Goal: Navigation & Orientation: Find specific page/section

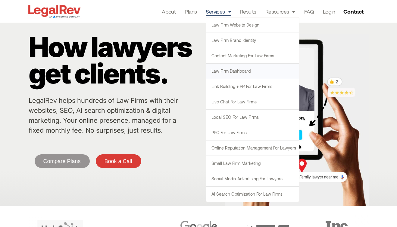
click at [224, 69] on link "Law Firm Dashboard" at bounding box center [252, 70] width 93 height 15
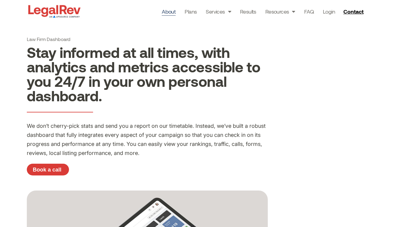
click at [169, 10] on link "About" at bounding box center [169, 11] width 14 height 8
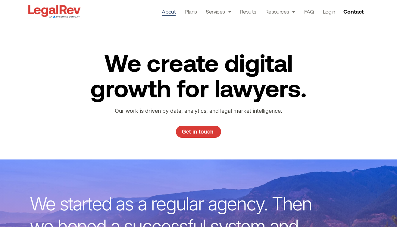
click at [68, 14] on img at bounding box center [54, 11] width 55 height 15
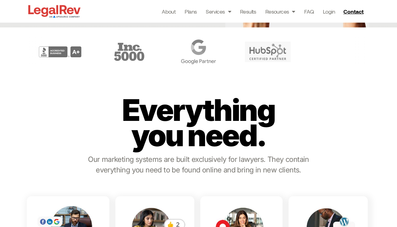
scroll to position [250, 0]
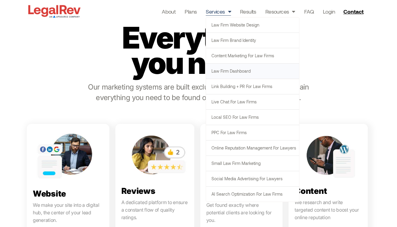
click at [228, 71] on link "Law Firm Dashboard" at bounding box center [252, 70] width 93 height 15
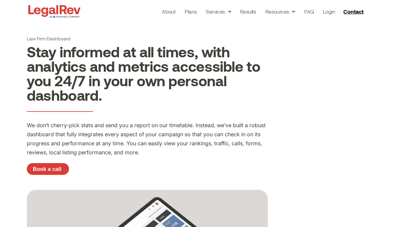
scroll to position [0, 0]
